Goal: Task Accomplishment & Management: Use online tool/utility

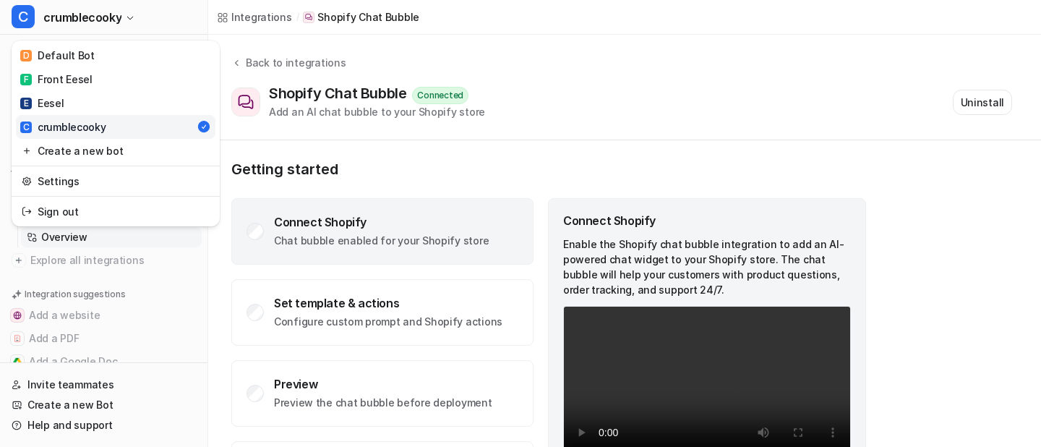
click at [56, 23] on button "C crumblecooky" at bounding box center [103, 17] width 207 height 35
click at [230, 184] on div "C crumblecooky D Default Bot F Front Eesel E Eesel C crumblecooky Create a new …" at bounding box center [520, 223] width 1041 height 447
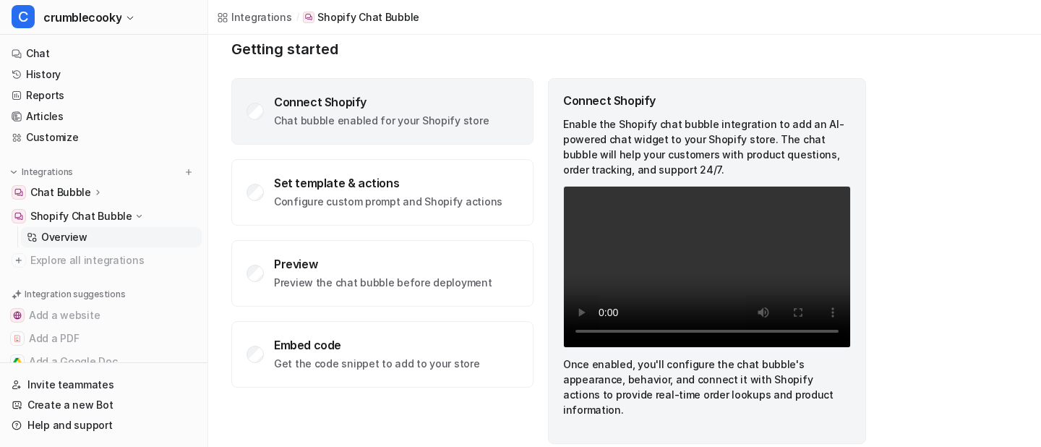
scroll to position [122, 0]
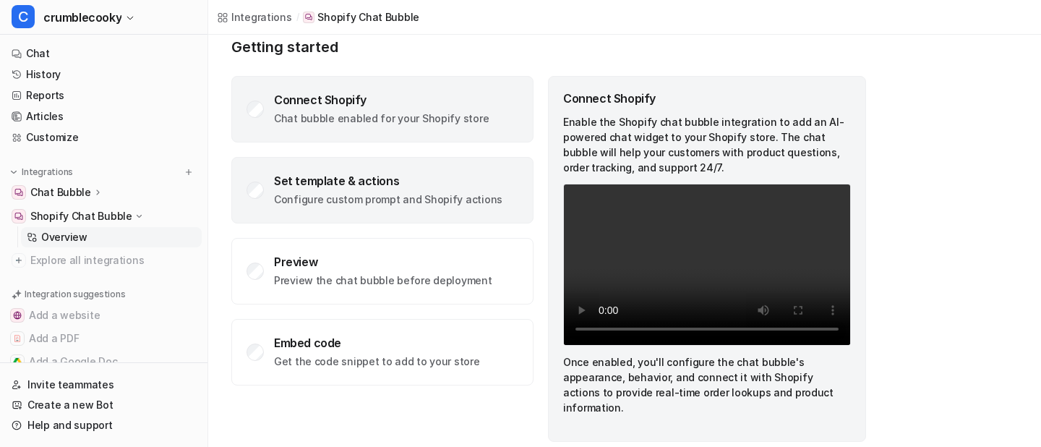
click at [353, 191] on div "Set template & actions Configure custom prompt and Shopify actions" at bounding box center [388, 189] width 228 height 33
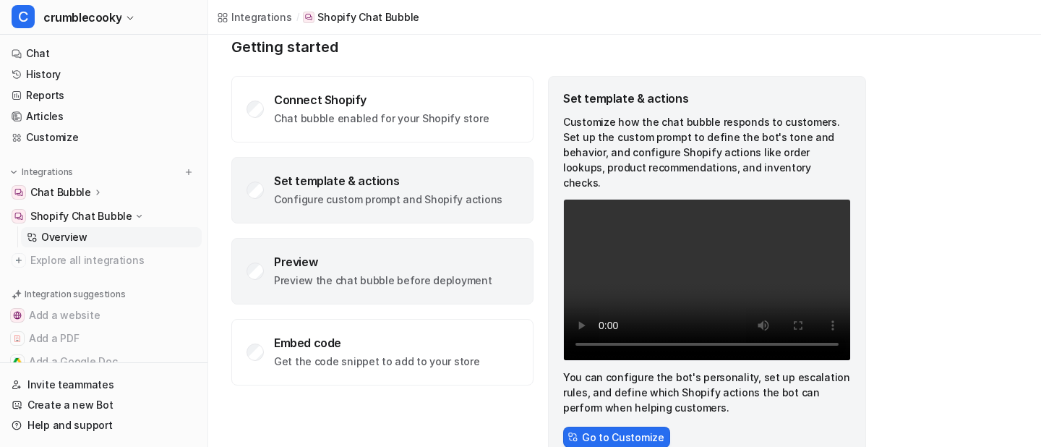
click at [376, 265] on div "Preview" at bounding box center [383, 261] width 218 height 14
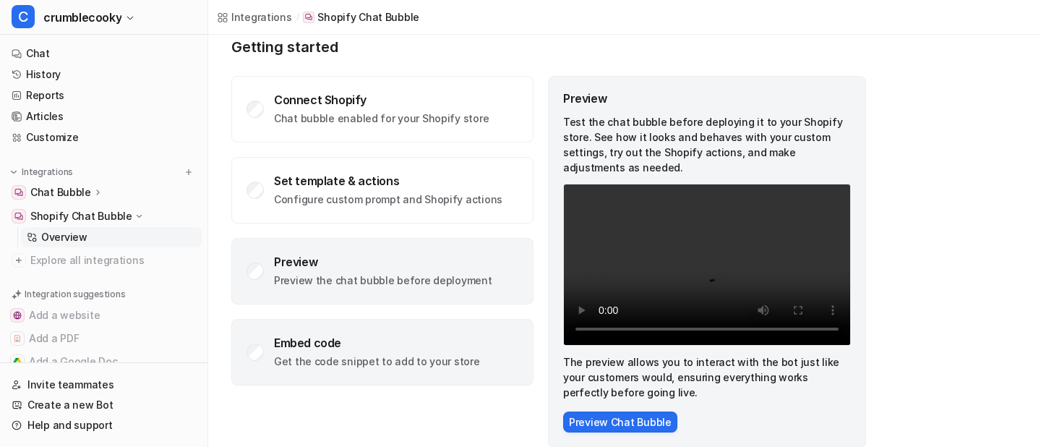
click at [378, 340] on div "Embed code" at bounding box center [377, 342] width 206 height 14
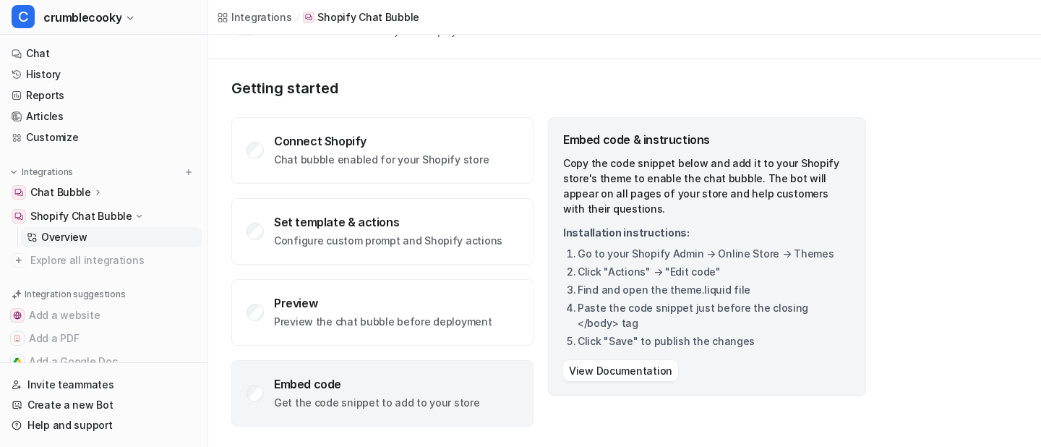
scroll to position [81, 0]
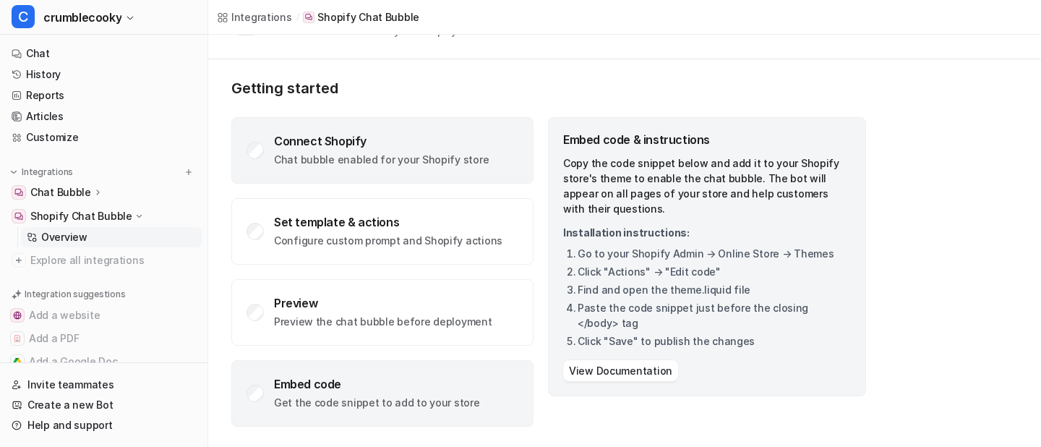
click at [386, 156] on p "Chat bubble enabled for your Shopify store" at bounding box center [381, 159] width 215 height 14
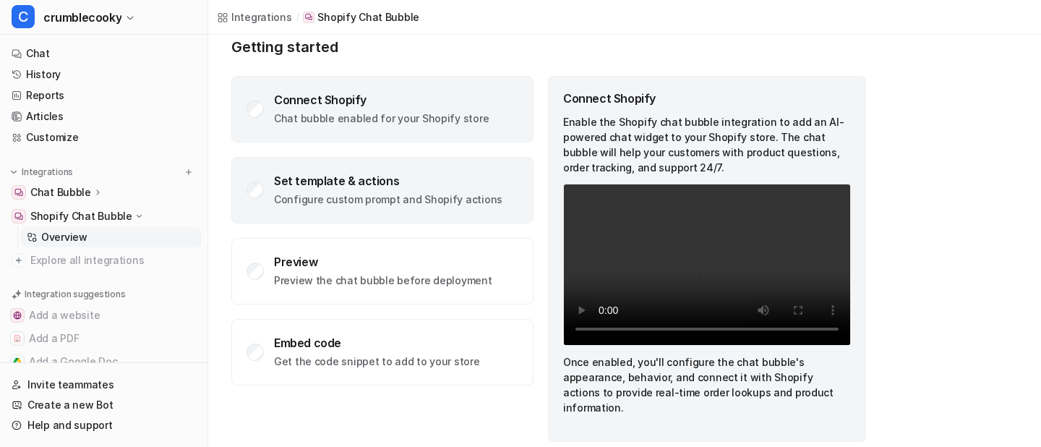
click at [446, 204] on p "Configure custom prompt and Shopify actions" at bounding box center [388, 199] width 228 height 14
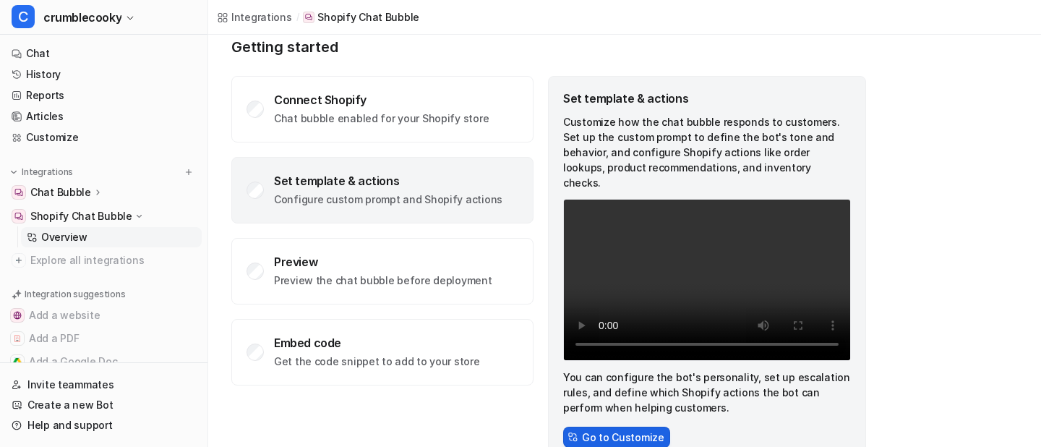
click at [600, 426] on button "Go to Customize" at bounding box center [616, 436] width 107 height 21
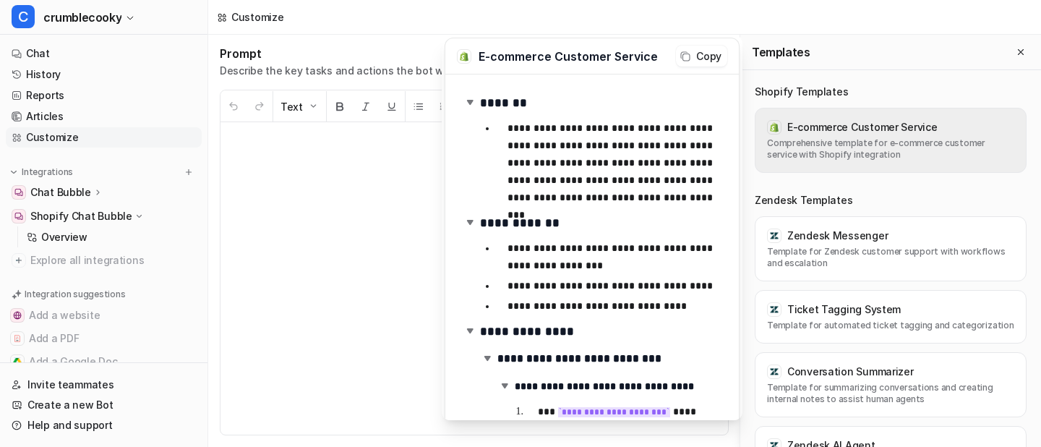
drag, startPoint x: 864, startPoint y: 150, endPoint x: 767, endPoint y: 144, distance: 97.8
click at [767, 144] on p "Comprehensive template for e-commerce customer service with Shopify integration" at bounding box center [890, 148] width 247 height 23
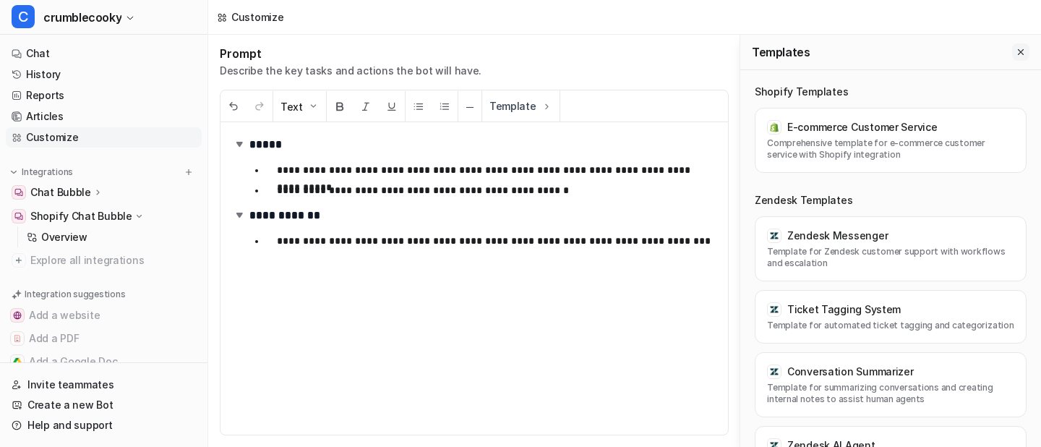
click at [1019, 50] on icon "Close flyout" at bounding box center [1020, 52] width 6 height 6
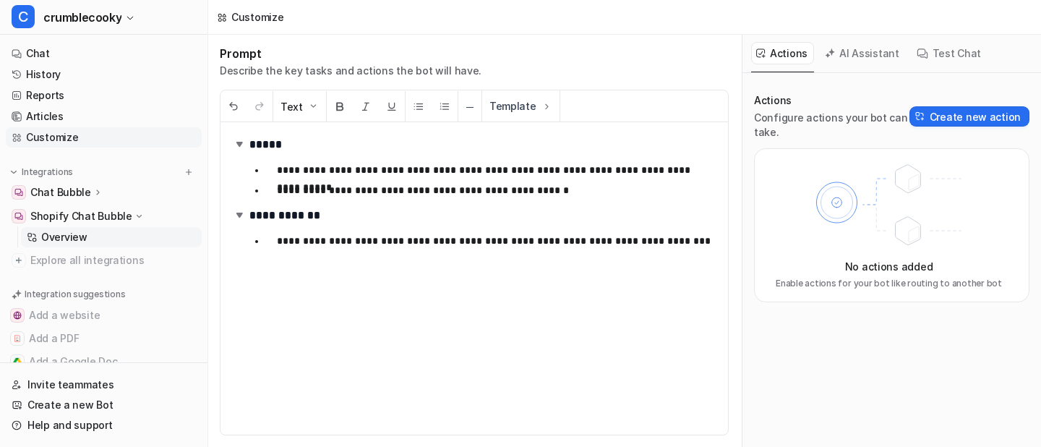
click at [69, 233] on p "Overview" at bounding box center [64, 237] width 46 height 14
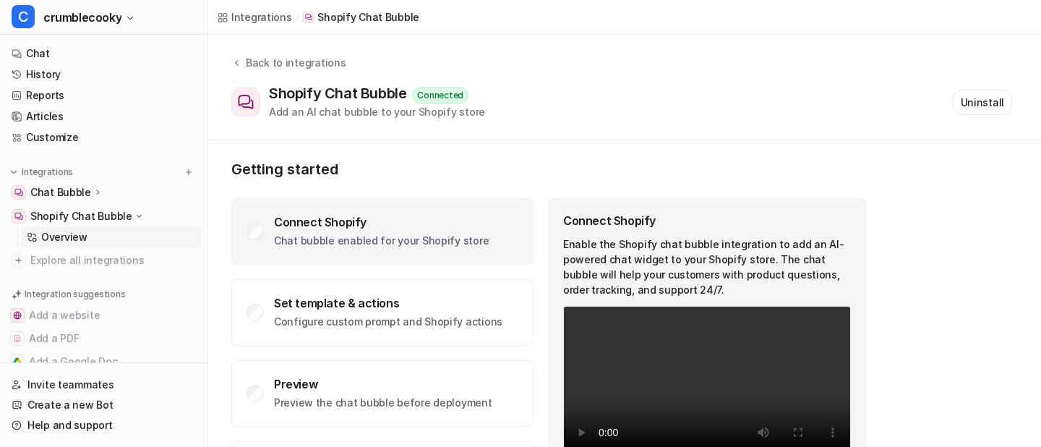
click at [335, 230] on div "Connect Shopify Chat bubble enabled for your Shopify store" at bounding box center [381, 231] width 215 height 33
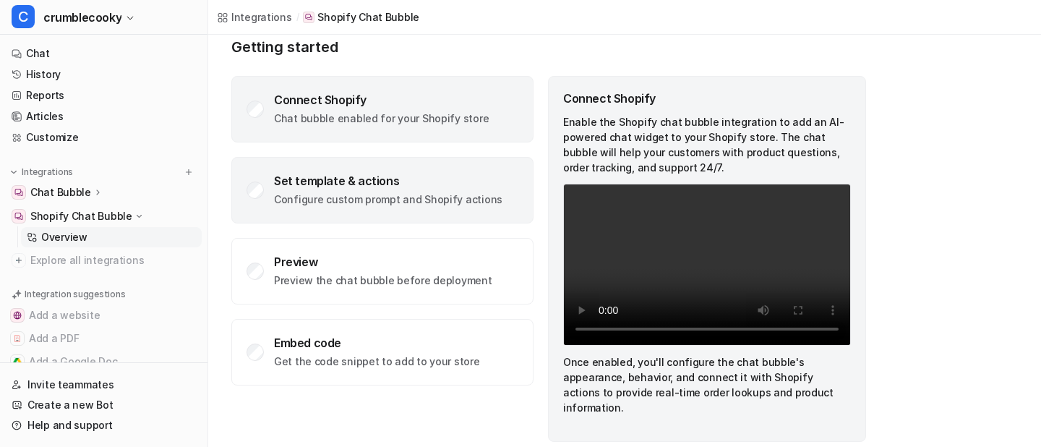
click at [416, 197] on p "Configure custom prompt and Shopify actions" at bounding box center [388, 199] width 228 height 14
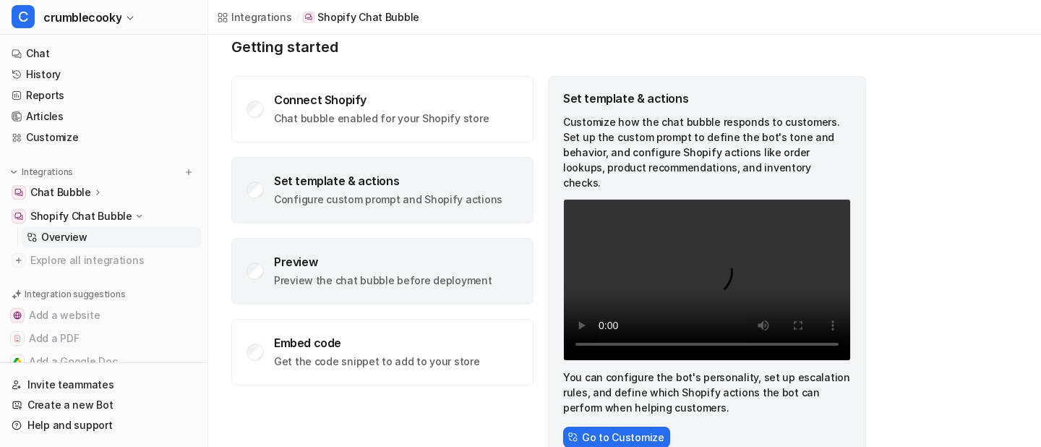
click at [415, 263] on div "Preview" at bounding box center [383, 261] width 218 height 14
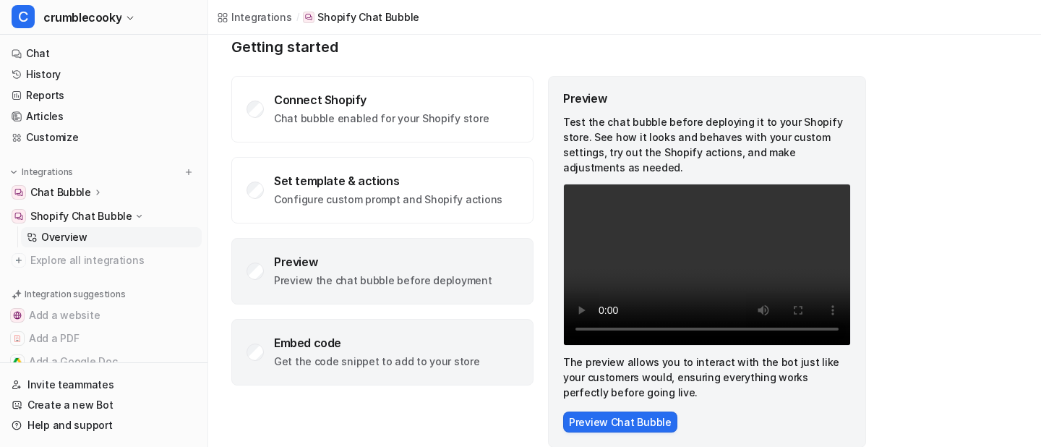
click at [417, 334] on div "Embed code Get the code snippet to add to your store" at bounding box center [382, 352] width 302 height 66
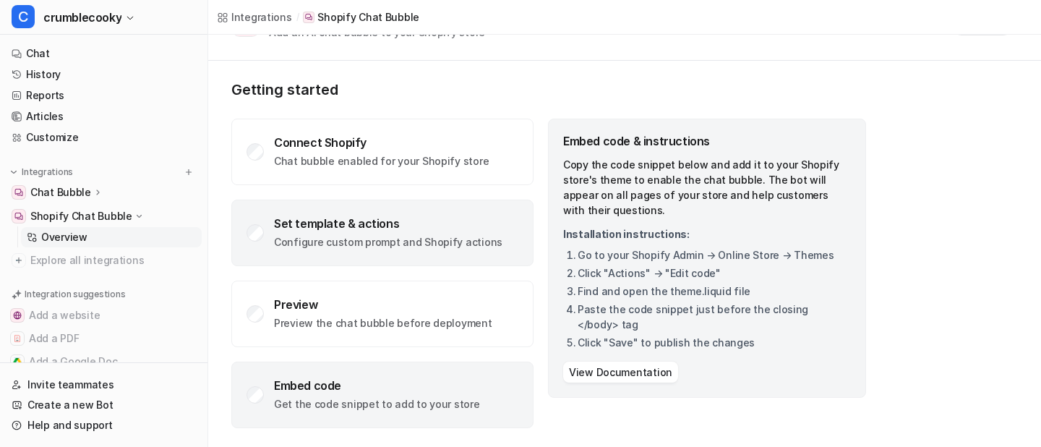
scroll to position [0, 0]
